Goal: Task Accomplishment & Management: Manage account settings

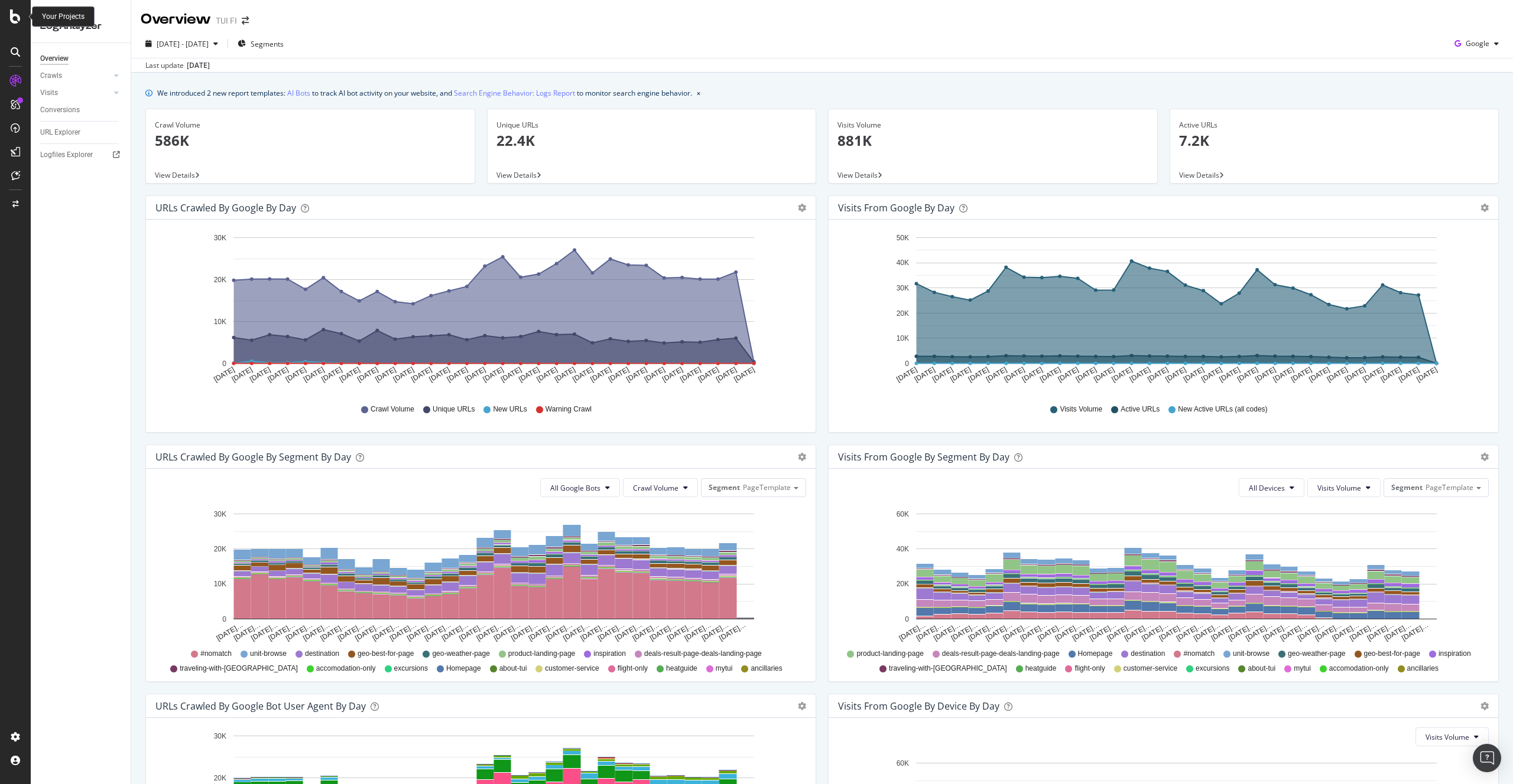
click at [14, 19] on icon at bounding box center [15, 17] width 10 height 14
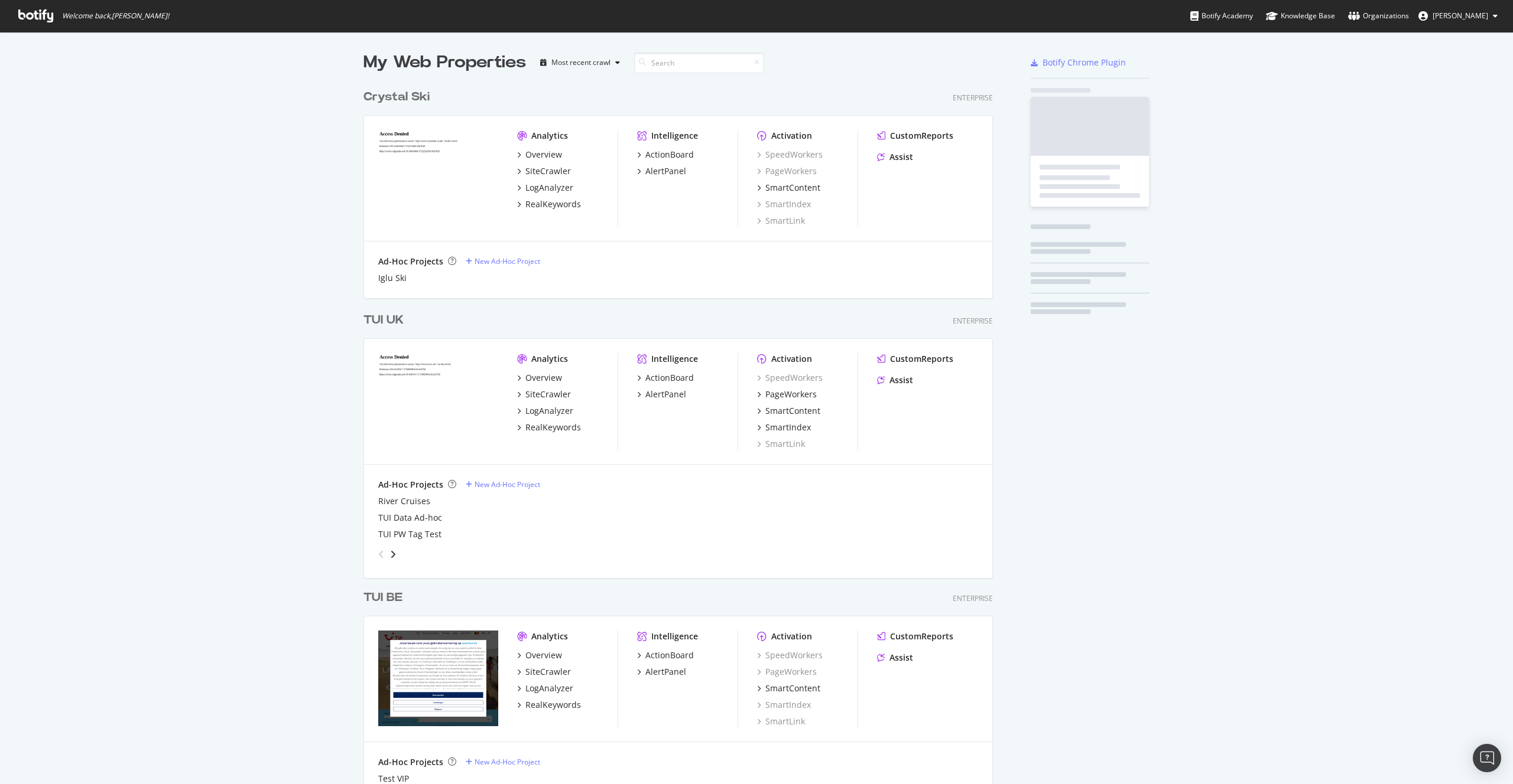
scroll to position [784, 1513]
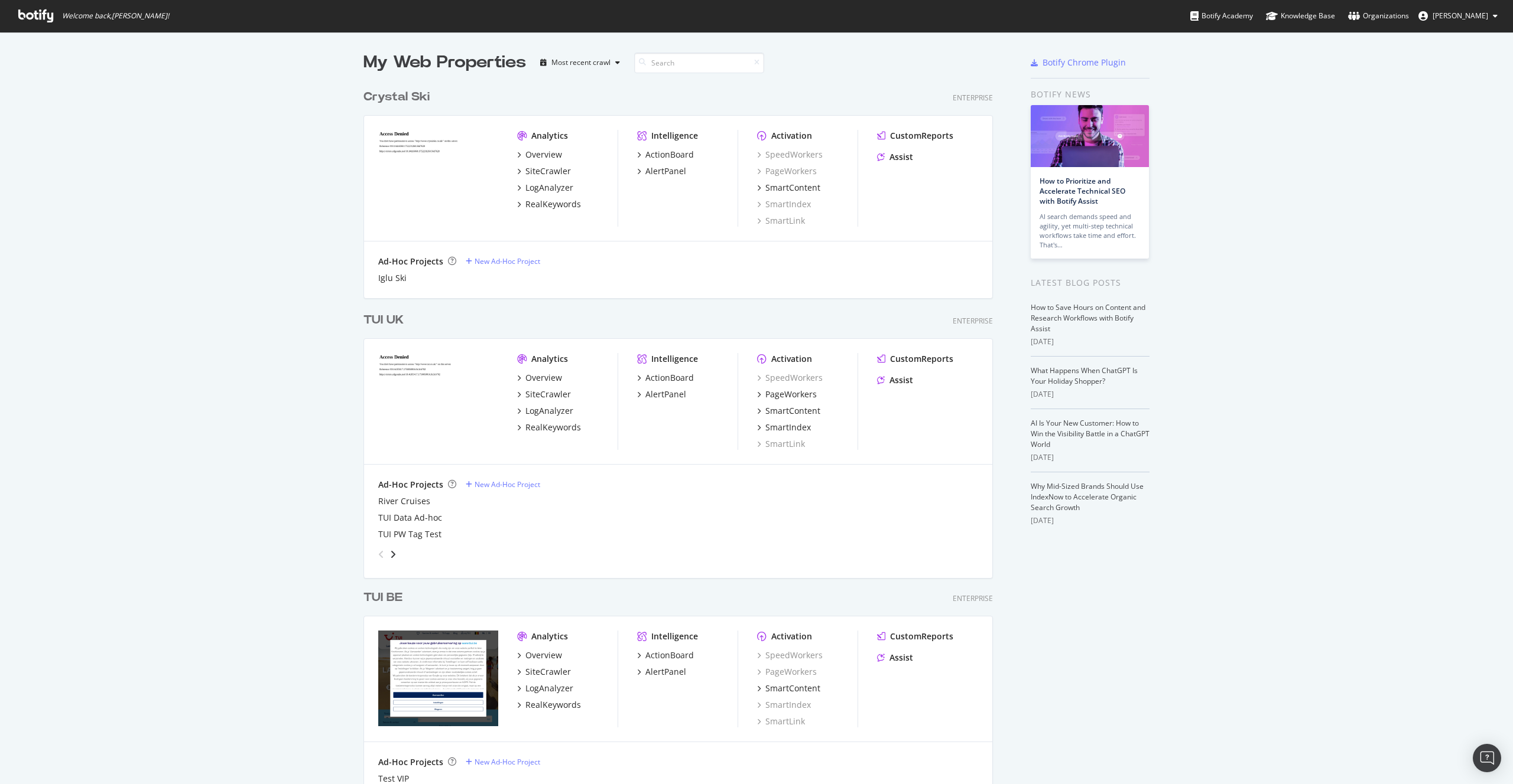
click at [1461, 16] on span "[PERSON_NAME]" at bounding box center [1460, 15] width 56 height 10
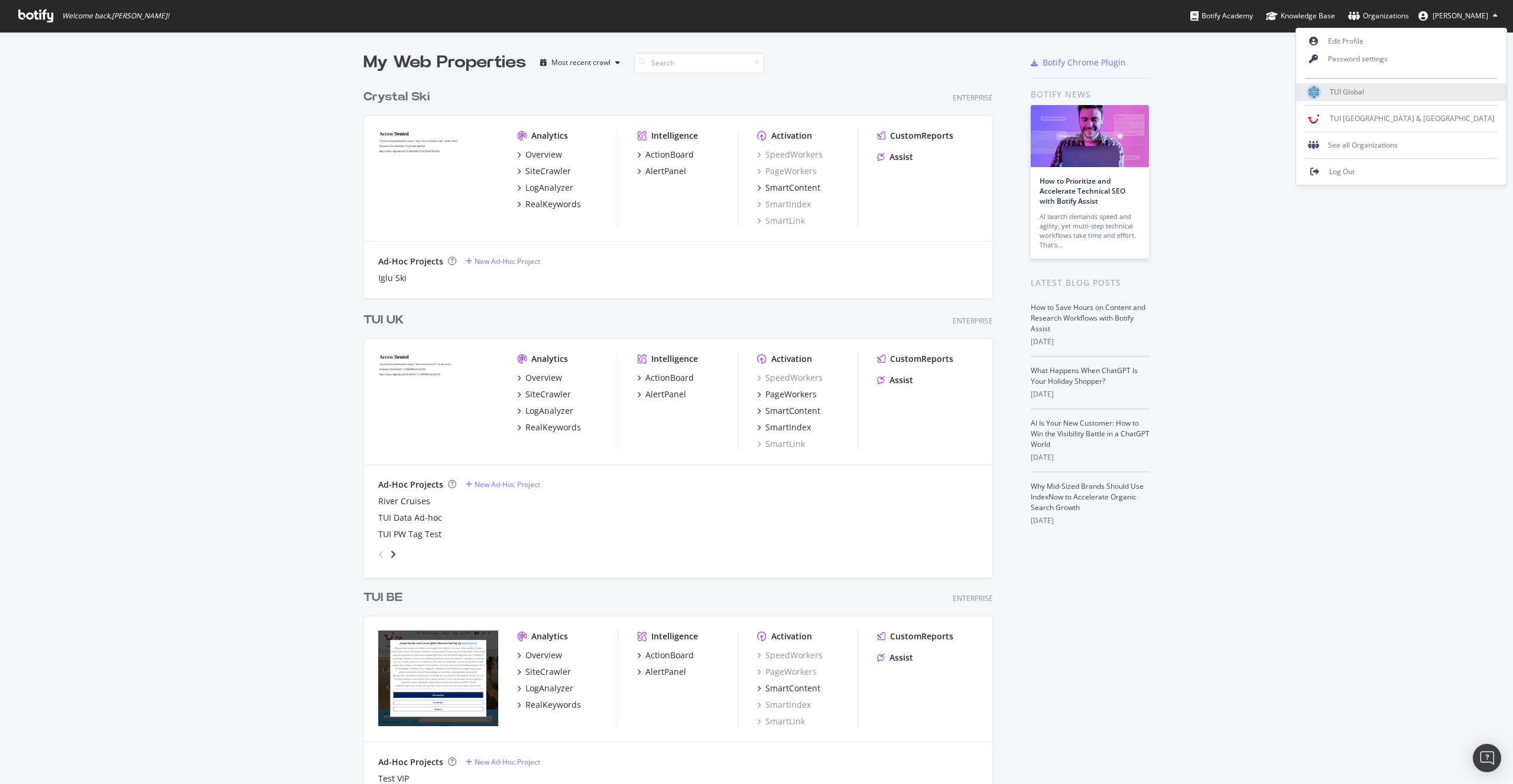
click at [1364, 90] on span "TUI Global" at bounding box center [1346, 92] width 34 height 10
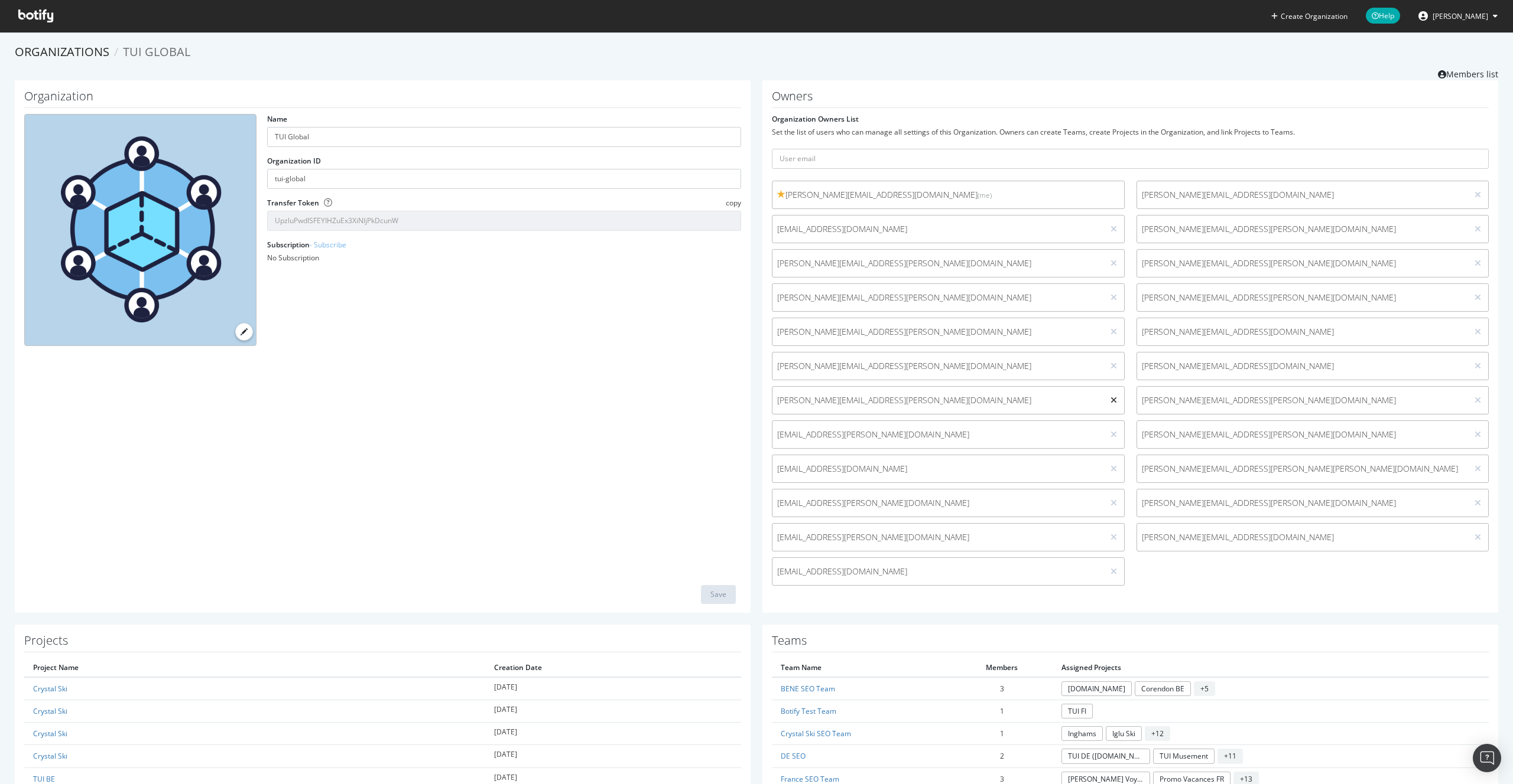
click at [1113, 396] on icon at bounding box center [1114, 400] width 6 height 8
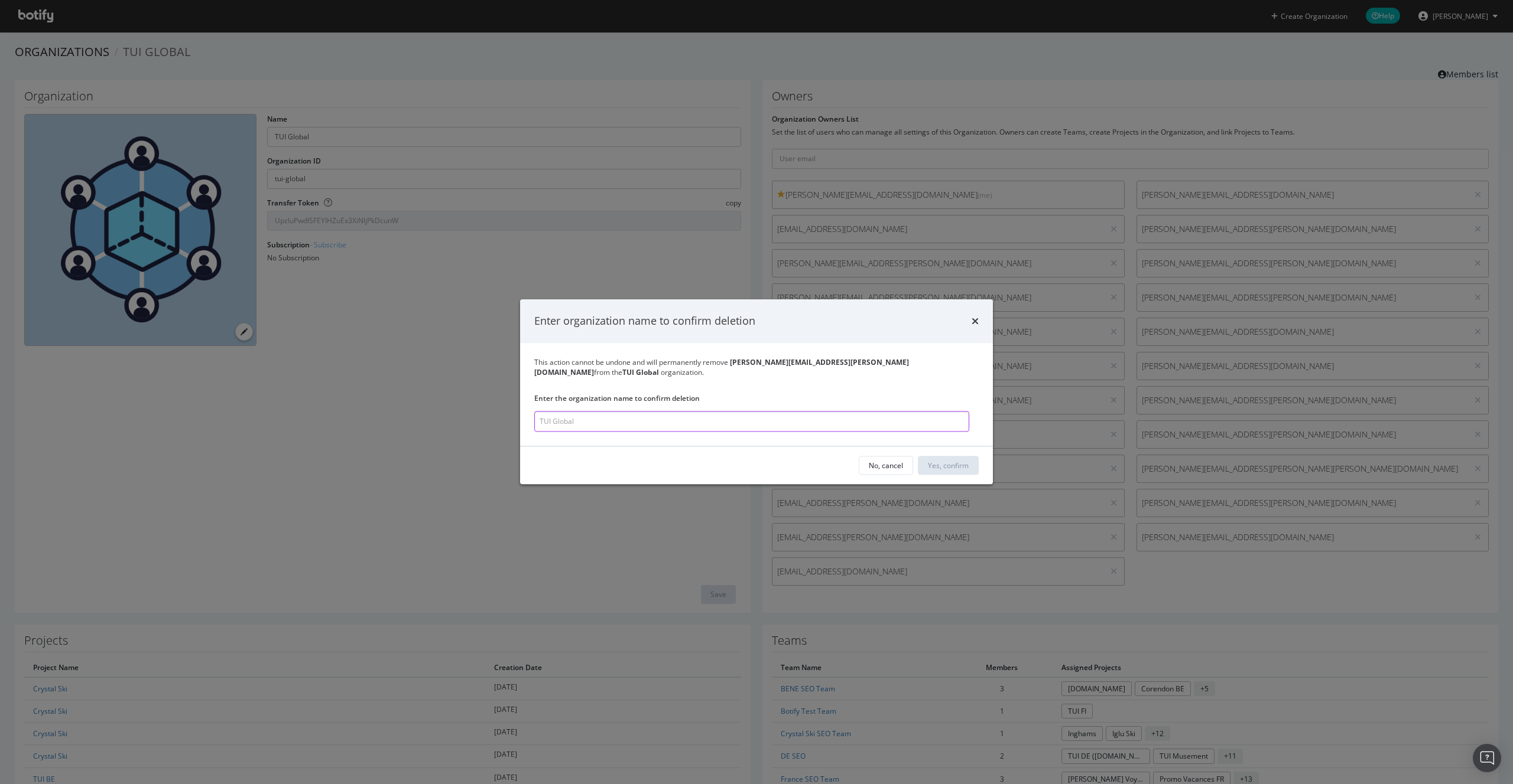
click at [816, 412] on input "modal" at bounding box center [752, 422] width 435 height 21
type input "TUI Global"
click at [966, 461] on div "Yes, confirm" at bounding box center [948, 465] width 41 height 10
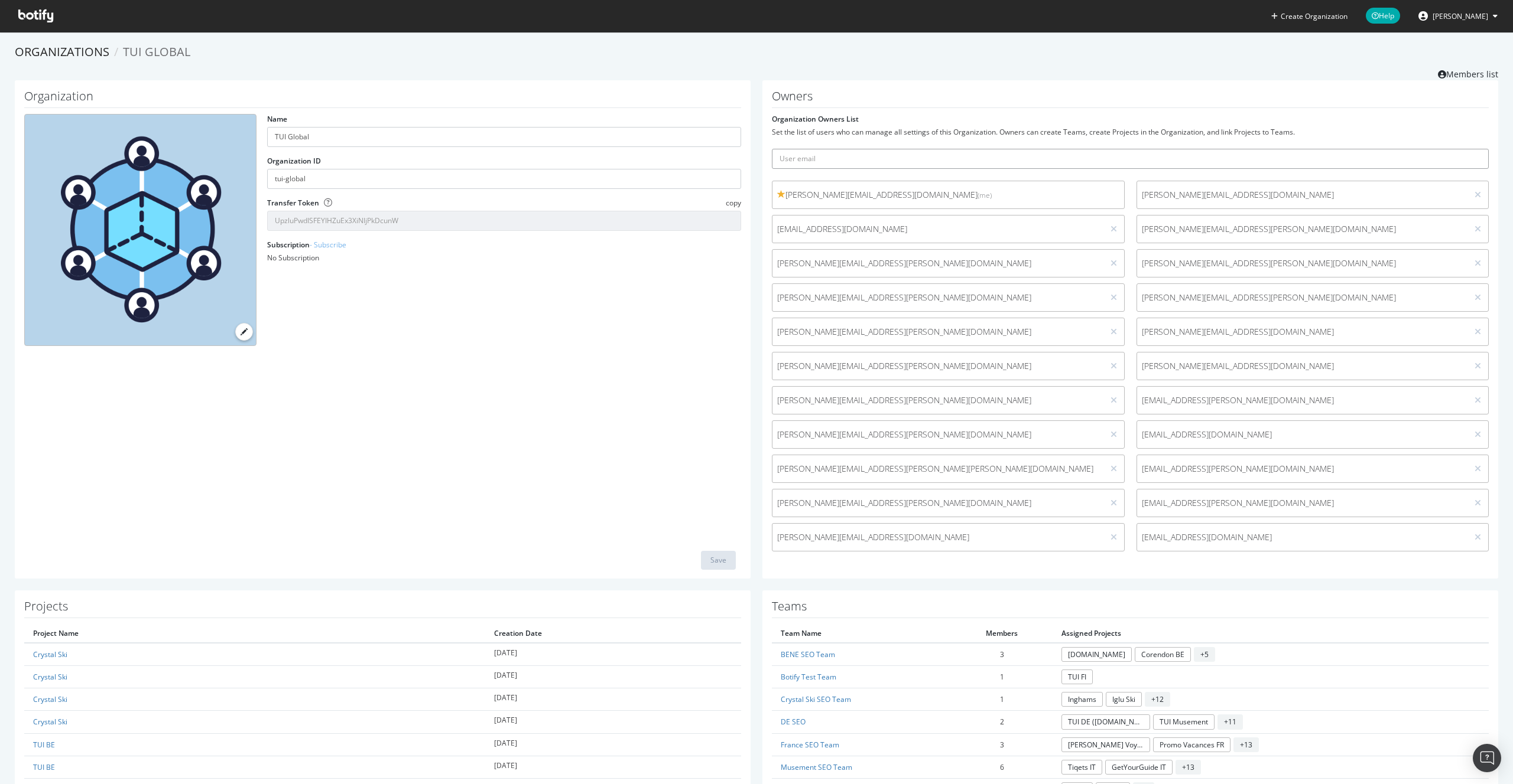
click at [878, 163] on input "text" at bounding box center [1130, 158] width 717 height 20
click at [814, 158] on input "text" at bounding box center [1130, 158] width 717 height 20
paste input "[EMAIL_ADDRESS][DOMAIN_NAME]"
type input "[EMAIL_ADDRESS][DOMAIN_NAME]"
click at [1478, 160] on icon "submit" at bounding box center [1479, 159] width 8 height 6
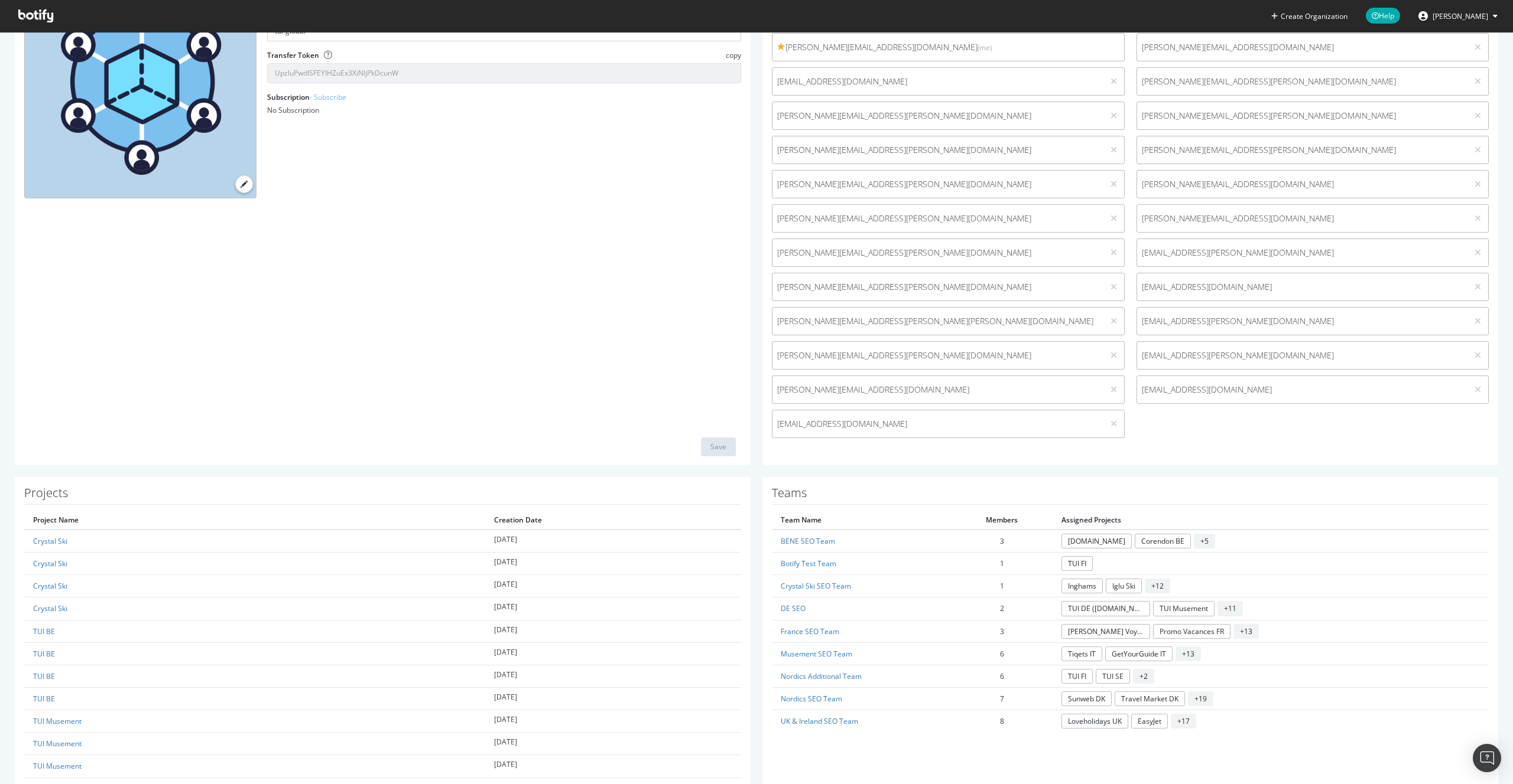
scroll to position [158, 0]
